Goal: Transaction & Acquisition: Book appointment/travel/reservation

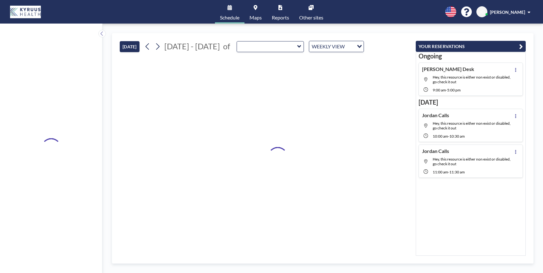
type input "P1-1"
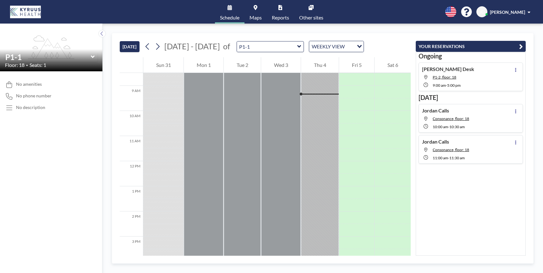
scroll to position [214, 0]
click at [313, 51] on div "WEEKLY VIEW Loading..." at bounding box center [336, 46] width 54 height 11
click at [313, 56] on li "DAILY VIEW" at bounding box center [332, 57] width 54 height 9
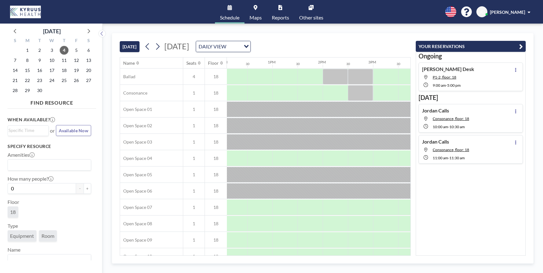
scroll to position [0, 618]
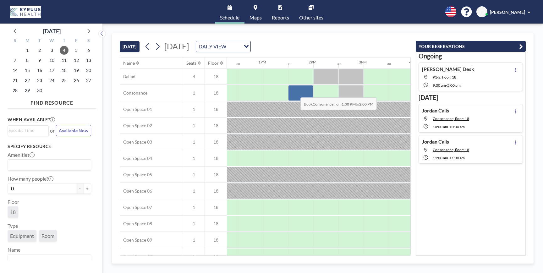
click at [296, 93] on div at bounding box center [300, 93] width 25 height 16
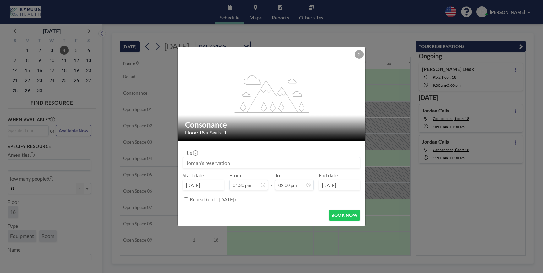
click at [233, 162] on input at bounding box center [271, 163] width 177 height 11
type input "[PERSON_NAME] / [PERSON_NAME] Discussion"
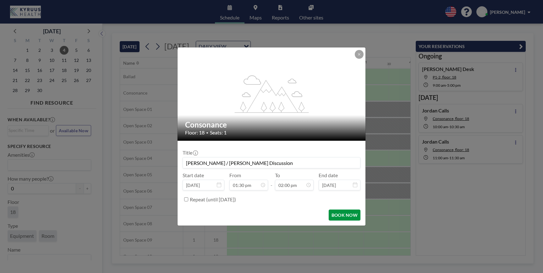
click at [338, 218] on button "BOOK NOW" at bounding box center [345, 215] width 32 height 11
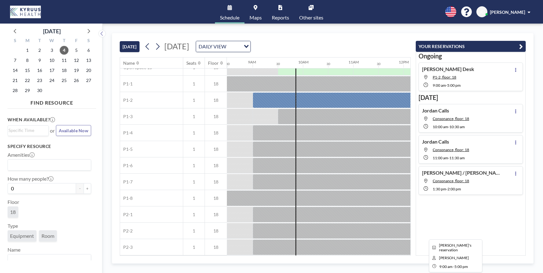
scroll to position [0, 427]
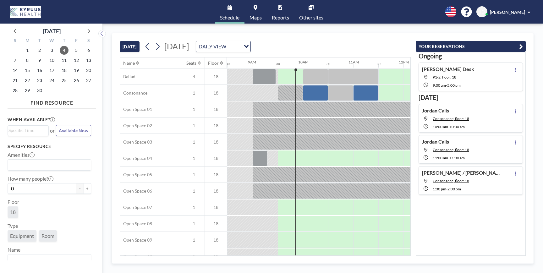
click at [502, 17] on div "[PERSON_NAME] [PERSON_NAME]" at bounding box center [505, 11] width 57 height 11
click at [520, 11] on span "[PERSON_NAME]" at bounding box center [507, 11] width 35 height 5
click at [309, 8] on icon at bounding box center [311, 7] width 5 height 5
